Goal: Task Accomplishment & Management: Manage account settings

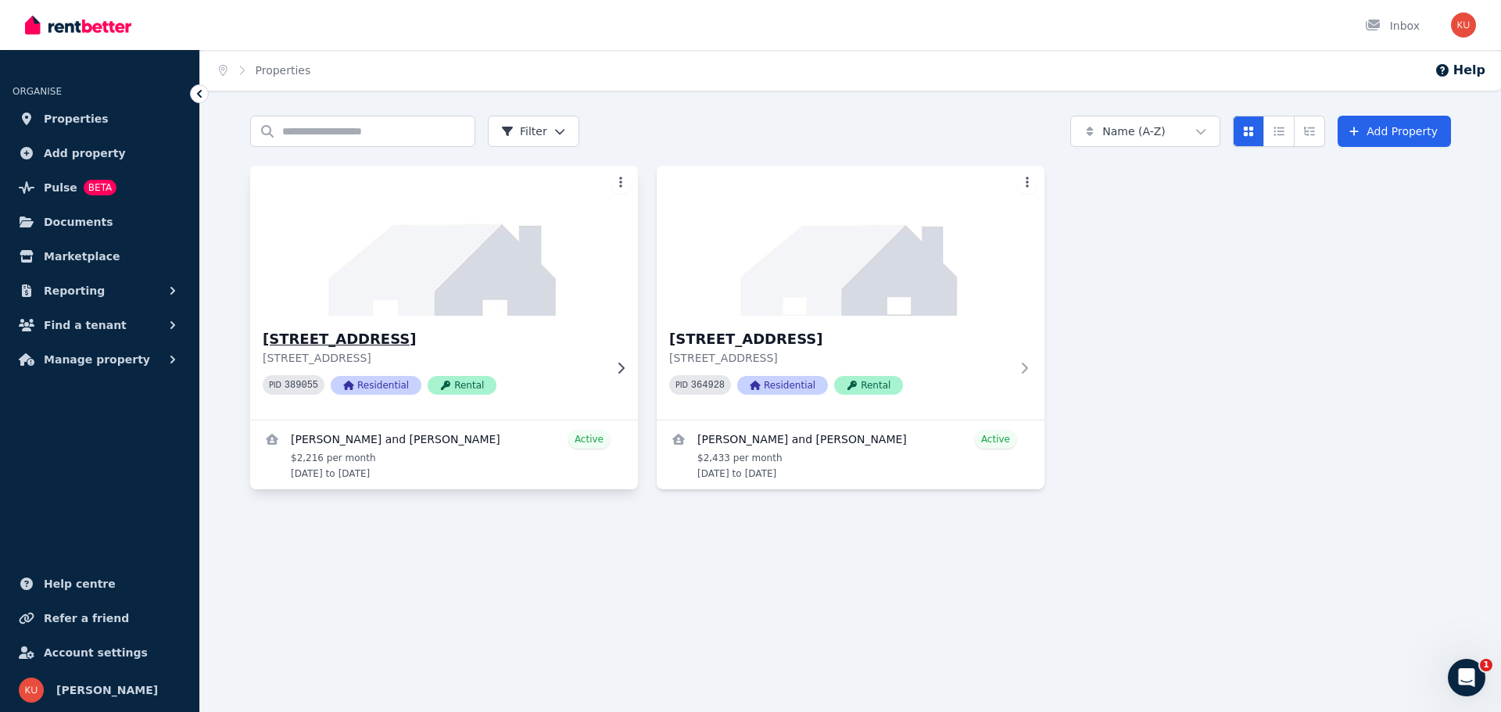
click at [621, 368] on icon at bounding box center [621, 368] width 16 height 13
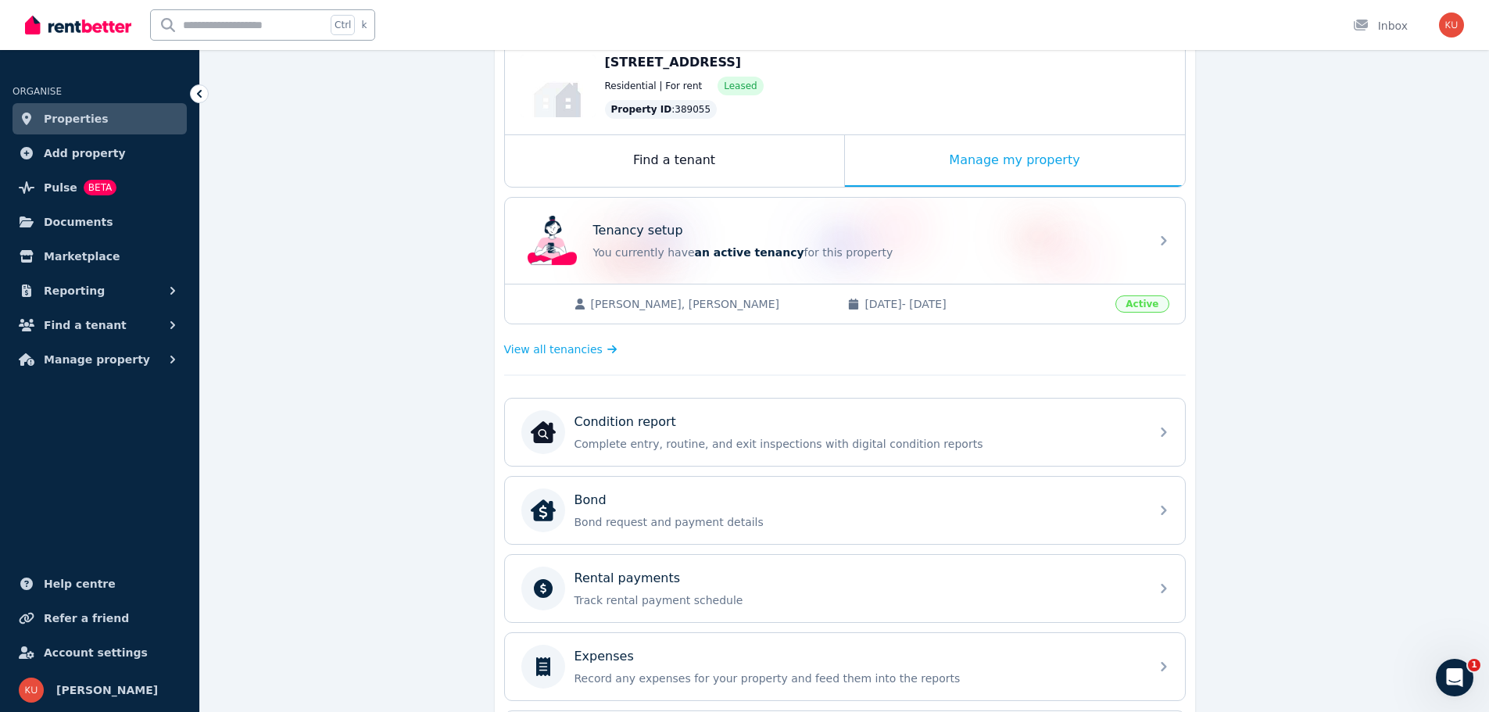
scroll to position [78, 0]
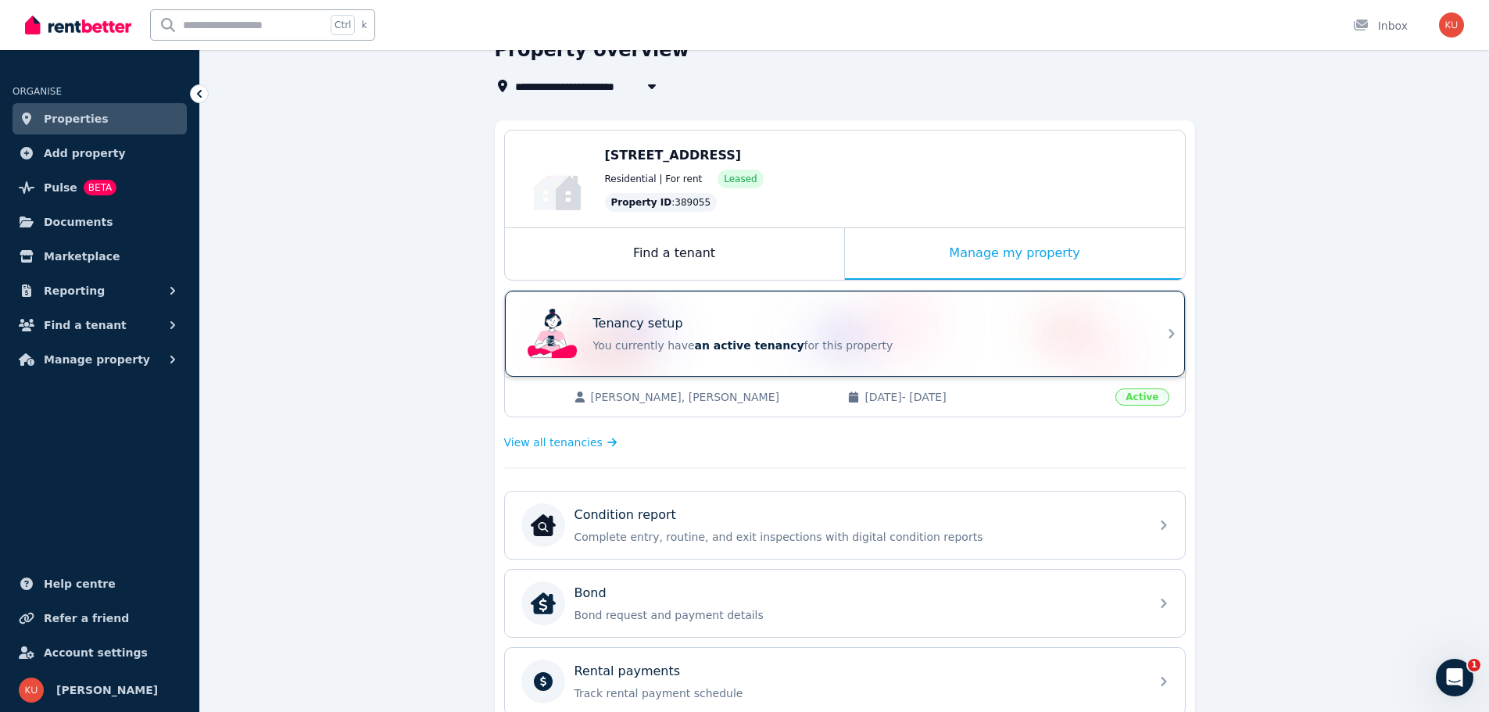
click at [662, 330] on p "Tenancy setup" at bounding box center [638, 323] width 90 height 19
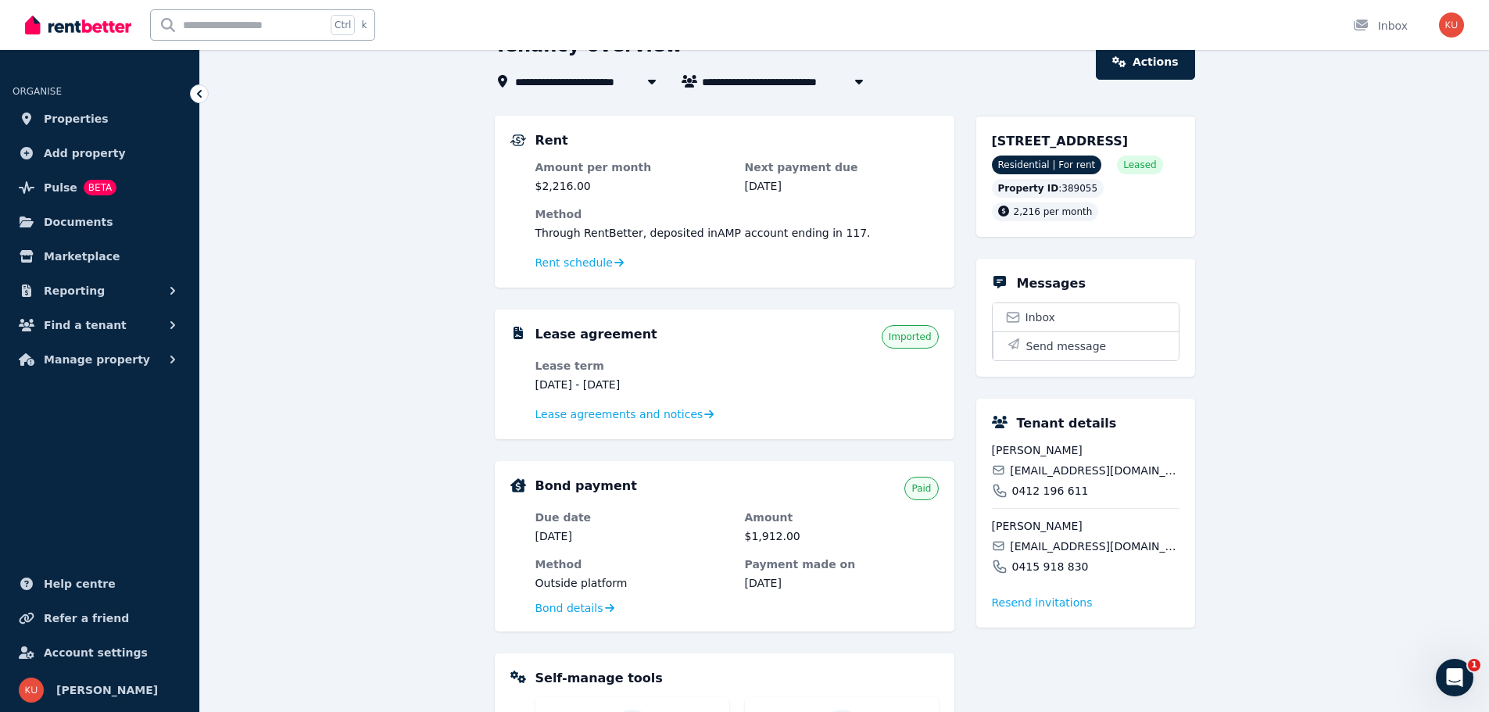
scroll to position [156, 0]
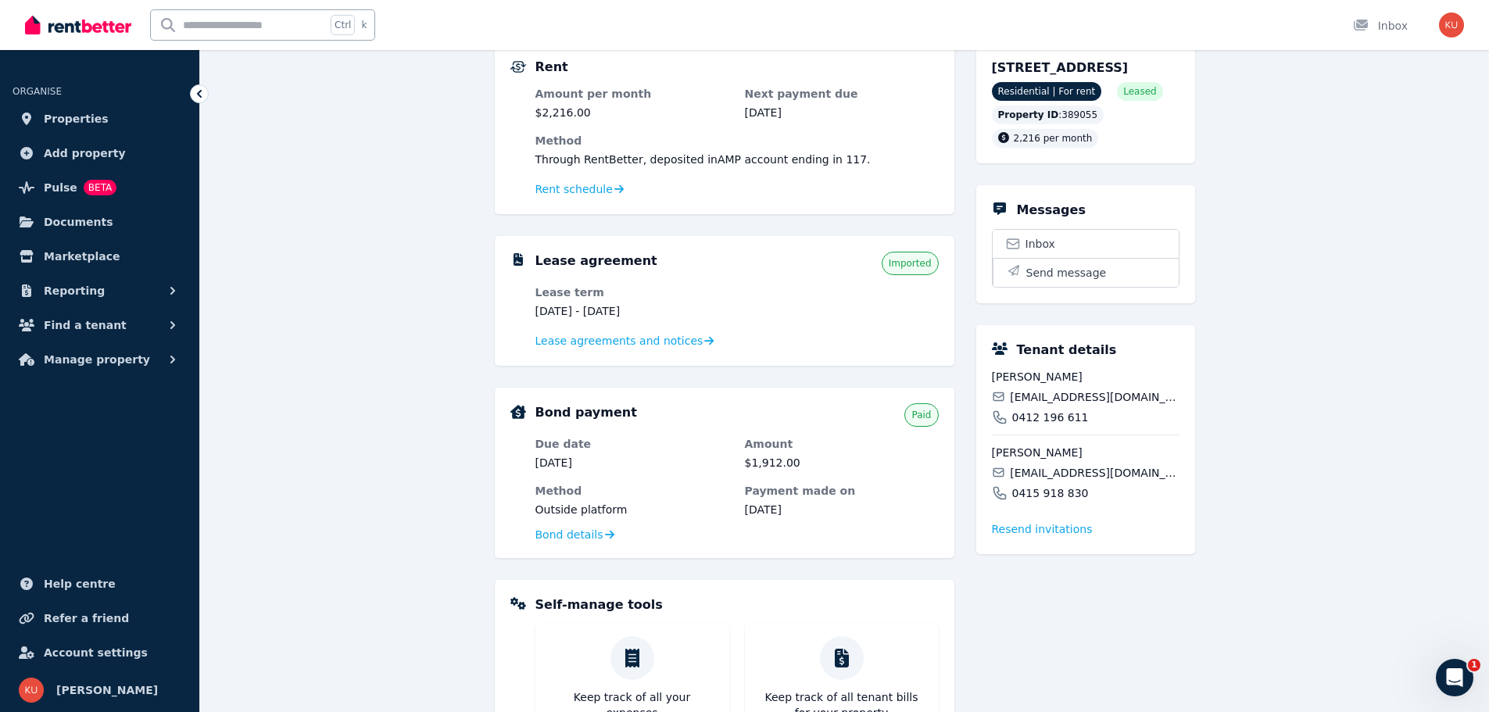
click at [666, 283] on div "Lease agreement Imported Lease term [DATE] - [DATE] Lease agreements and notices" at bounding box center [736, 301] width 403 height 98
click at [549, 340] on span "Lease agreements and notices" at bounding box center [619, 341] width 168 height 16
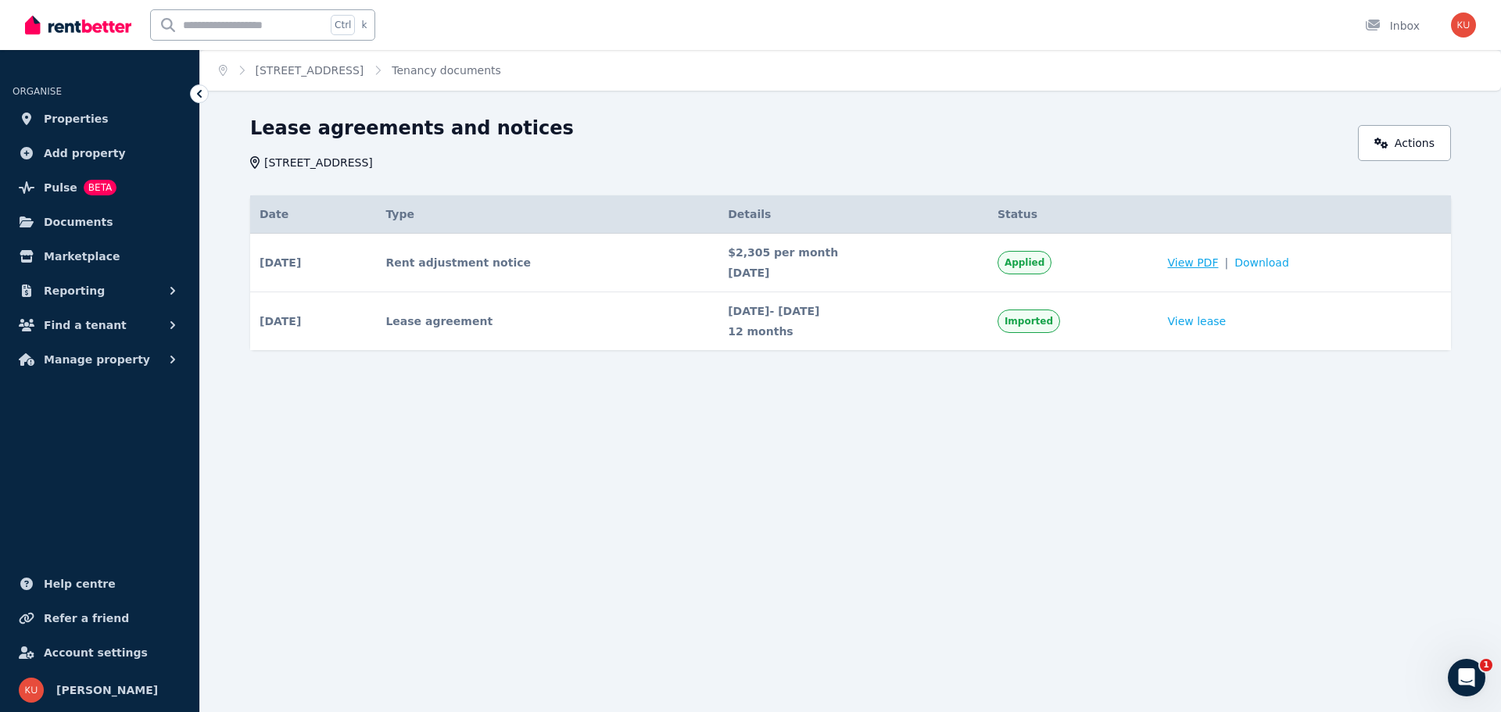
click at [1211, 261] on span "View PDF" at bounding box center [1193, 263] width 51 height 16
click at [336, 66] on link "[STREET_ADDRESS]" at bounding box center [310, 70] width 109 height 13
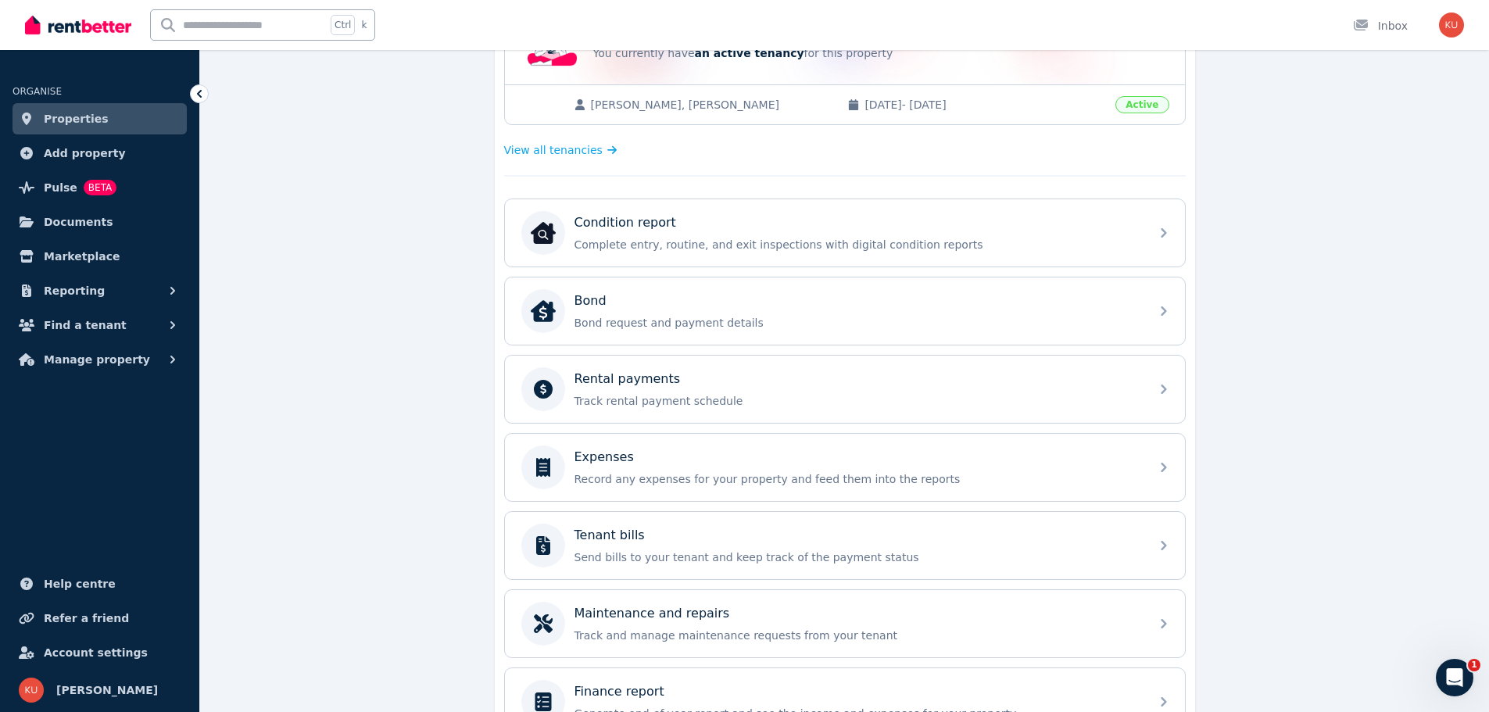
scroll to position [391, 0]
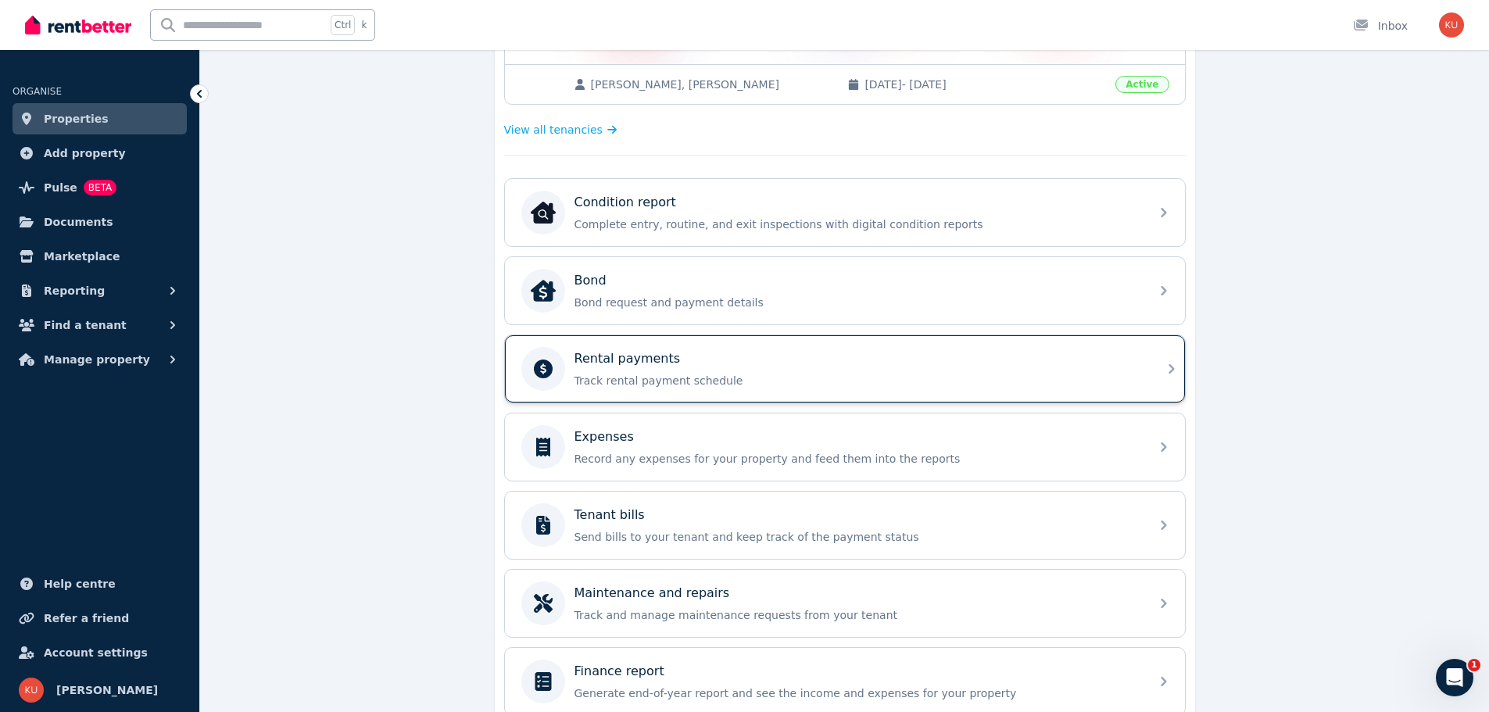
click at [812, 373] on p "Track rental payment schedule" at bounding box center [858, 381] width 566 height 16
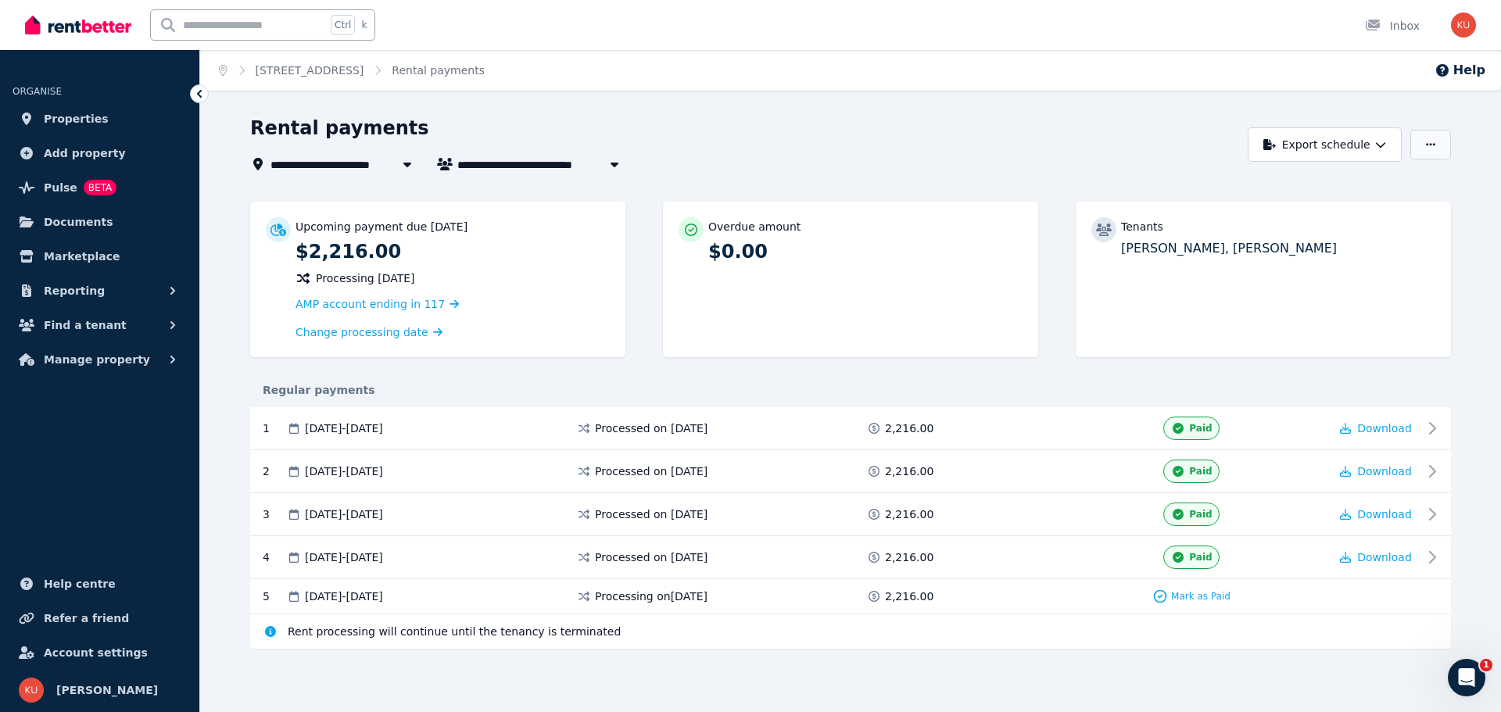
click at [1437, 148] on button "button" at bounding box center [1430, 145] width 41 height 30
click at [1329, 181] on p "Adjust Rent" at bounding box center [1349, 183] width 75 height 16
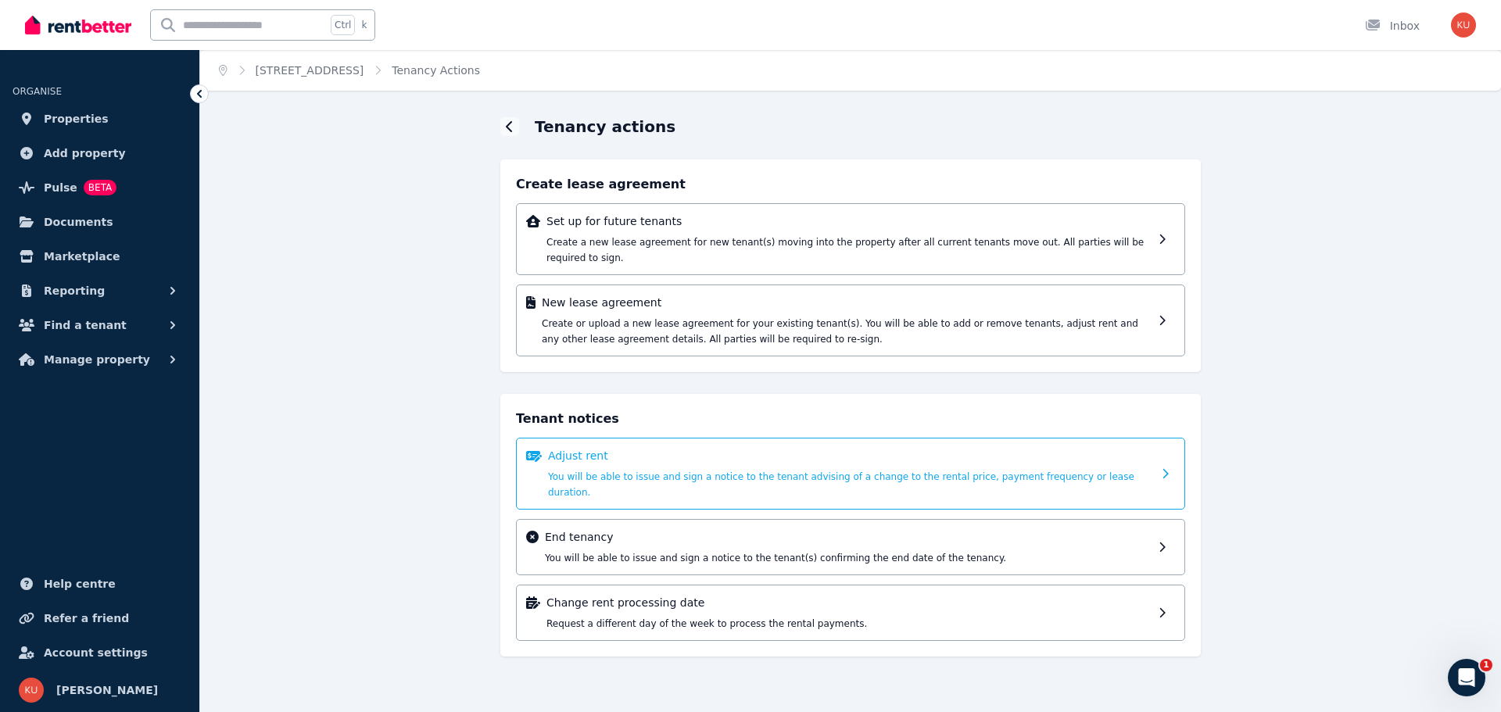
click at [1076, 448] on p "Adjust rent" at bounding box center [850, 456] width 604 height 16
select select "*******"
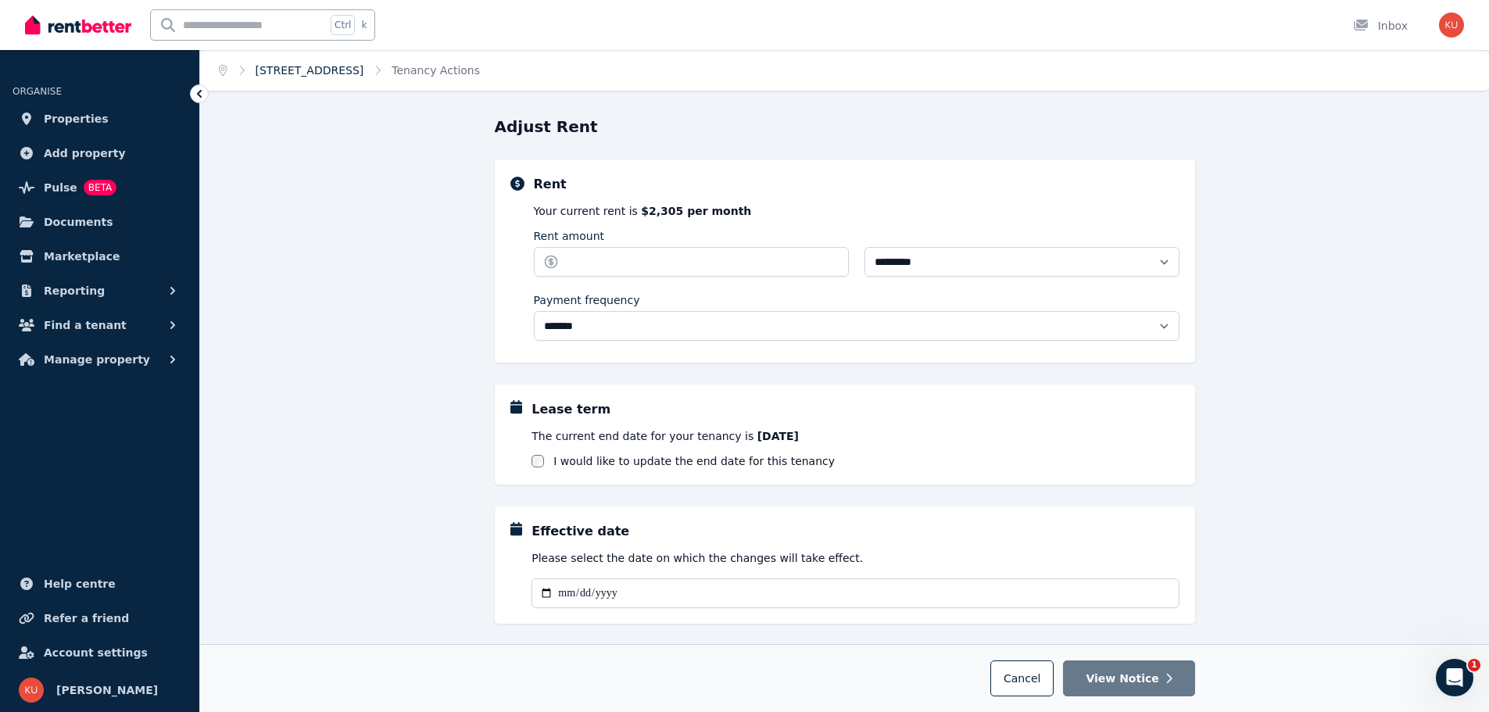
click at [322, 73] on link "[STREET_ADDRESS]" at bounding box center [310, 70] width 109 height 13
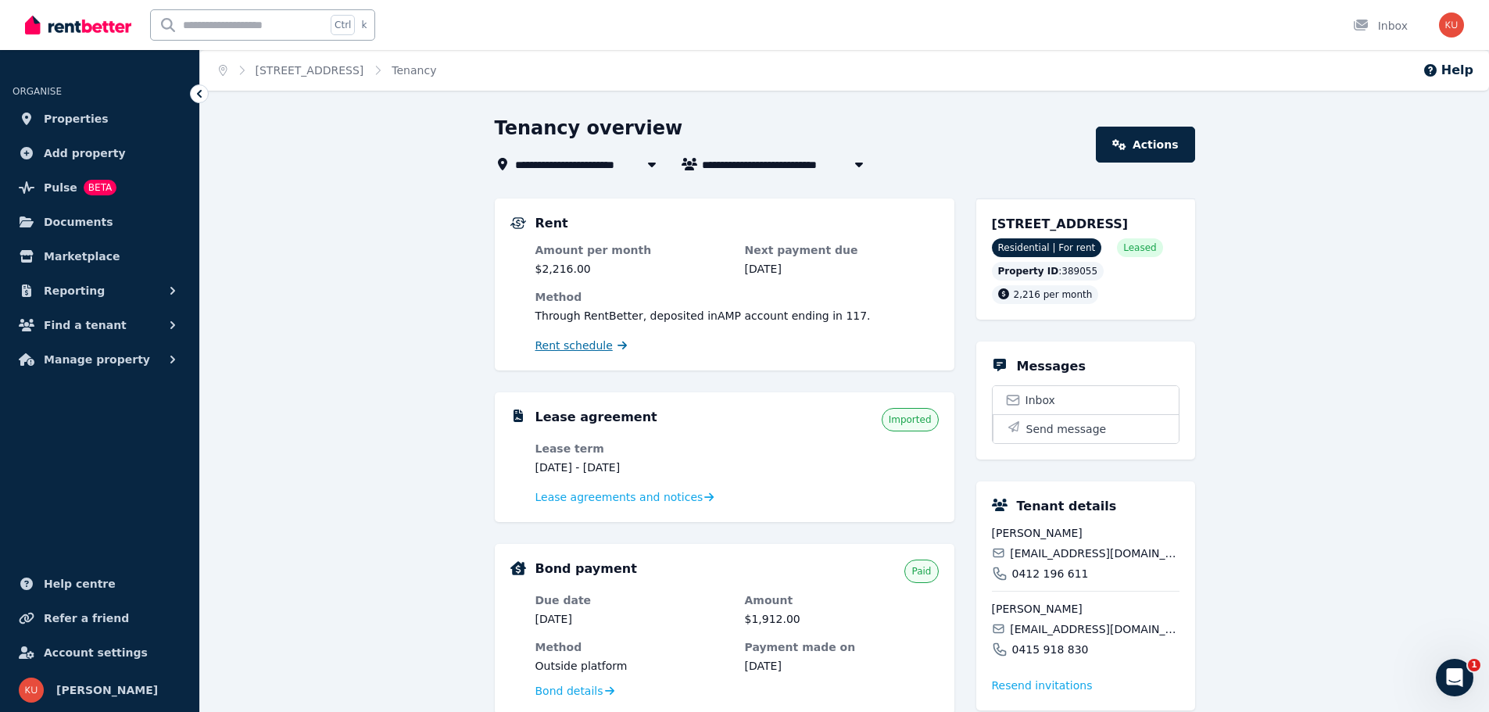
click at [568, 347] on span "Rent schedule" at bounding box center [573, 346] width 77 height 16
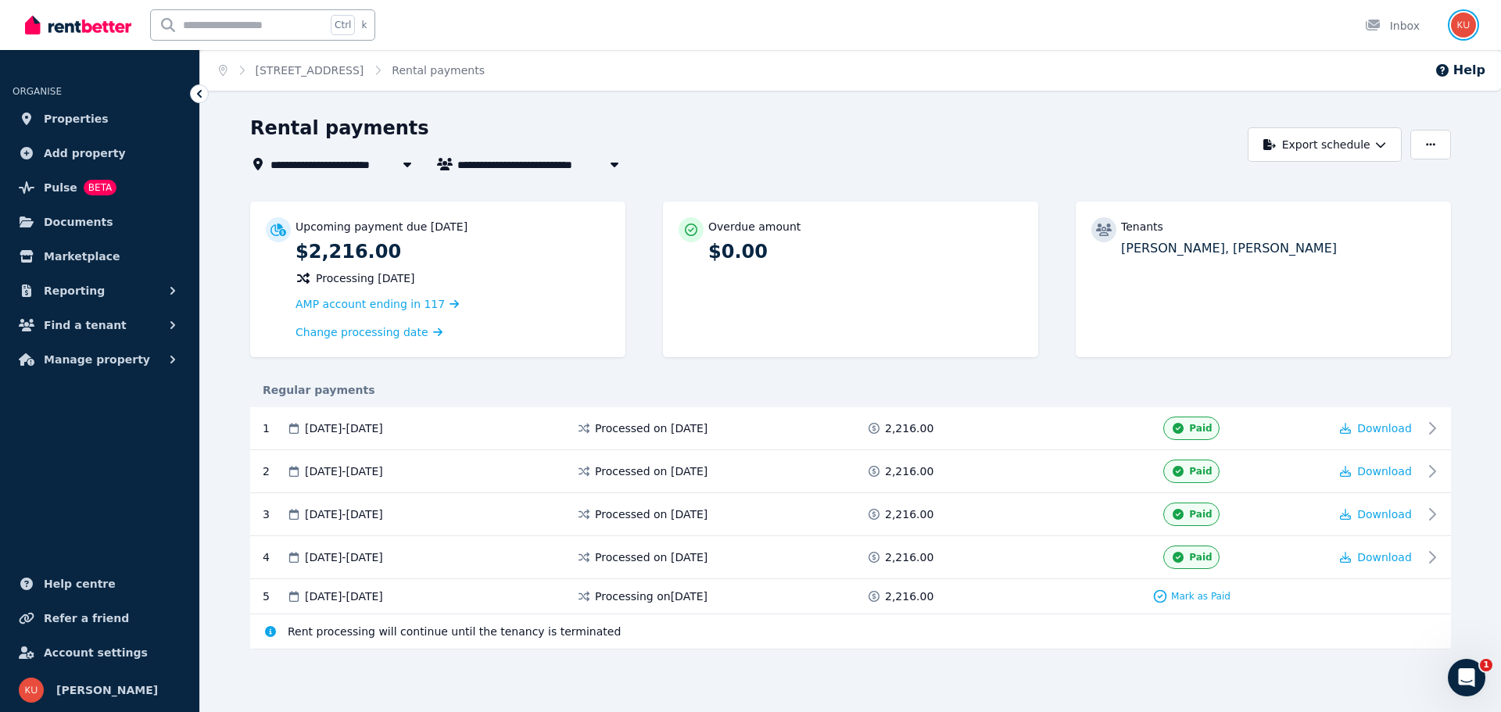
click at [1464, 25] on img "button" at bounding box center [1463, 25] width 25 height 25
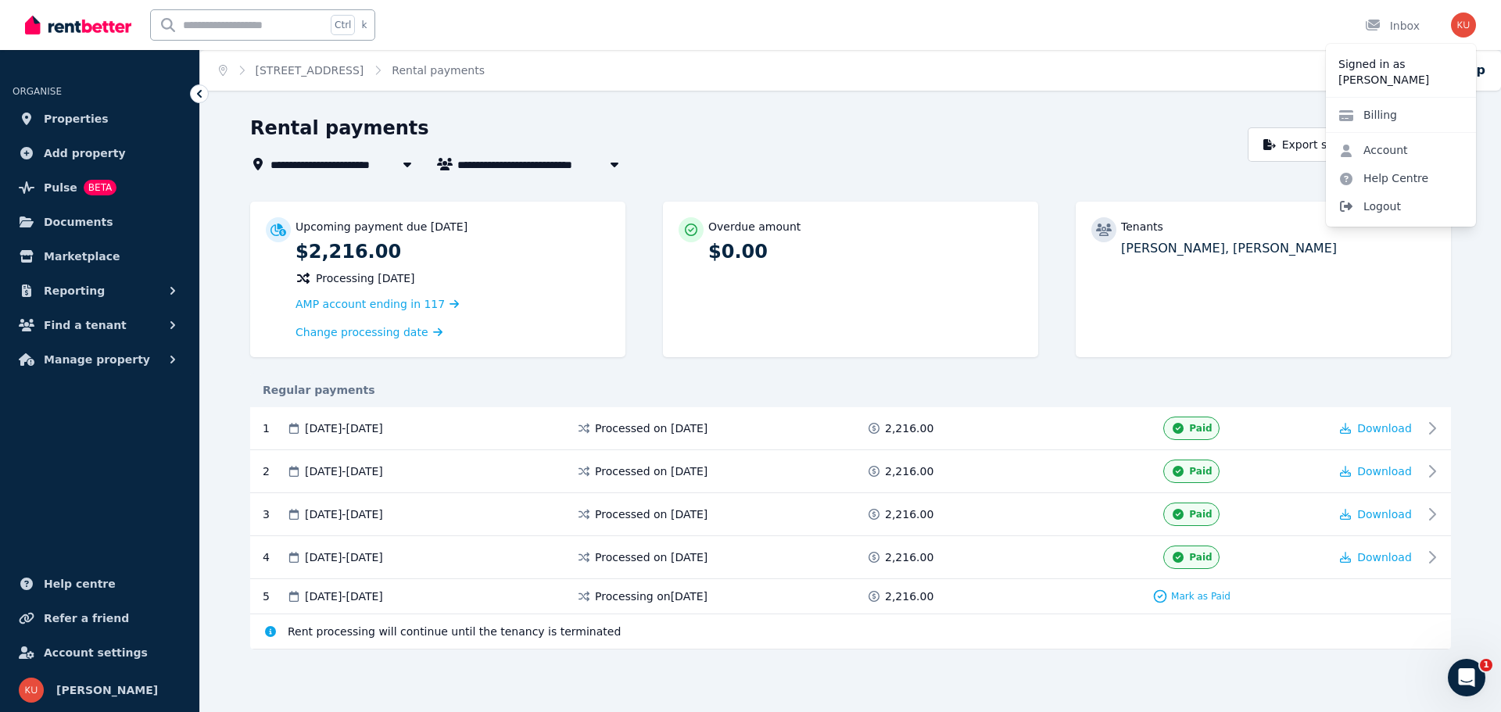
click at [1396, 199] on span "Logout" at bounding box center [1401, 206] width 150 height 28
